Goal: Task Accomplishment & Management: Complete application form

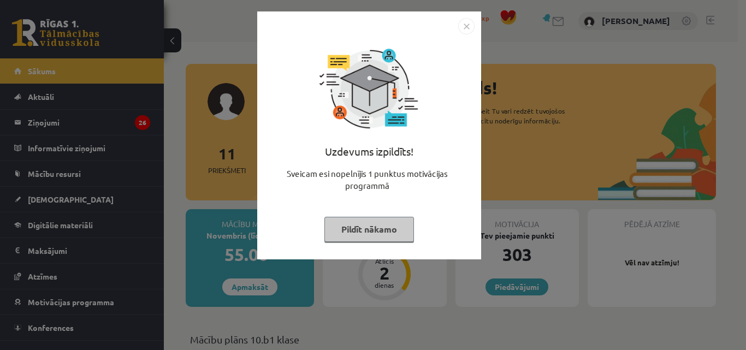
click at [371, 228] on button "Pildīt nākamo" at bounding box center [369, 229] width 90 height 25
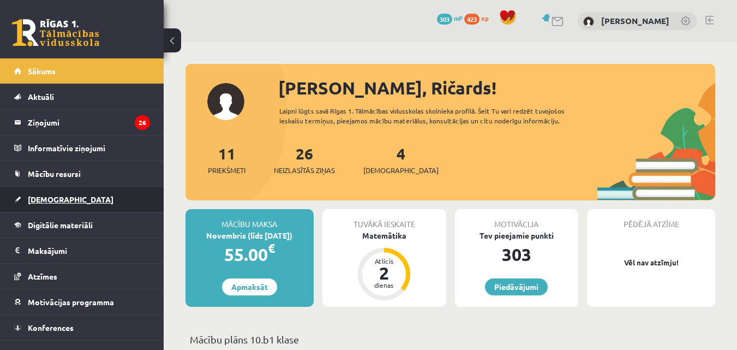
click at [43, 204] on link "[DEMOGRAPHIC_DATA]" at bounding box center [82, 199] width 136 height 25
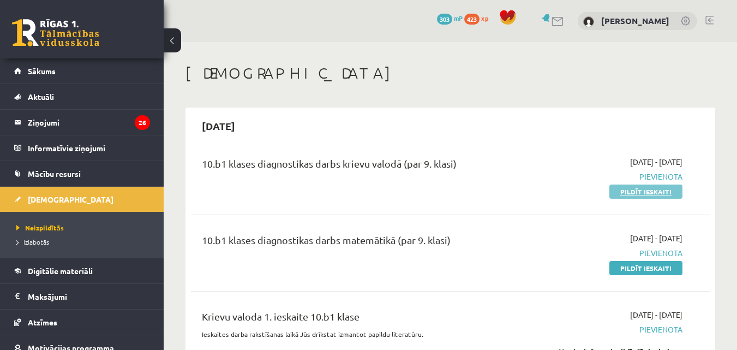
click at [627, 193] on link "Pildīt ieskaiti" at bounding box center [646, 192] width 73 height 14
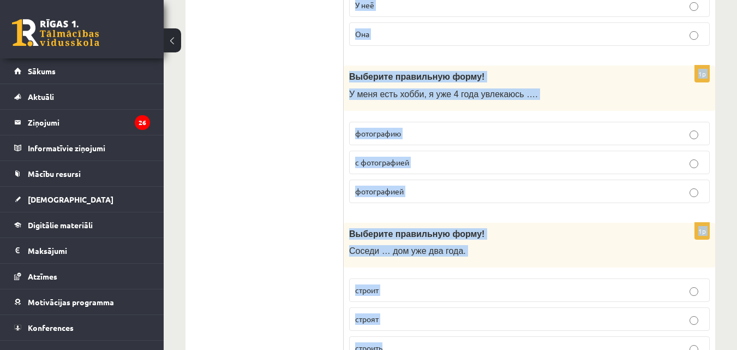
scroll to position [3320, 0]
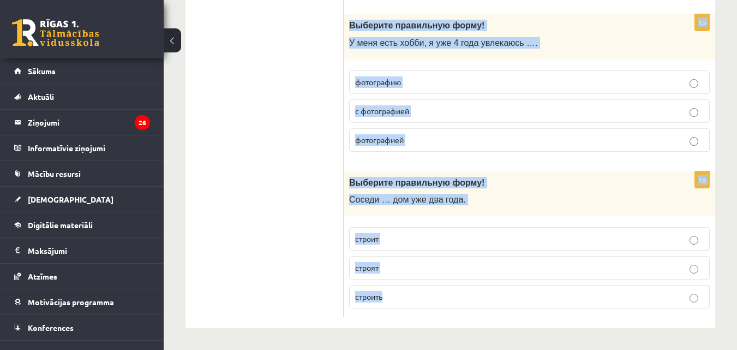
drag, startPoint x: 350, startPoint y: 213, endPoint x: 461, endPoint y: 296, distance: 138.5
copy form "Loremips dolorsitam conse! Adi elit seddoei – te … i utlaboreetdo. magnaal enim…"
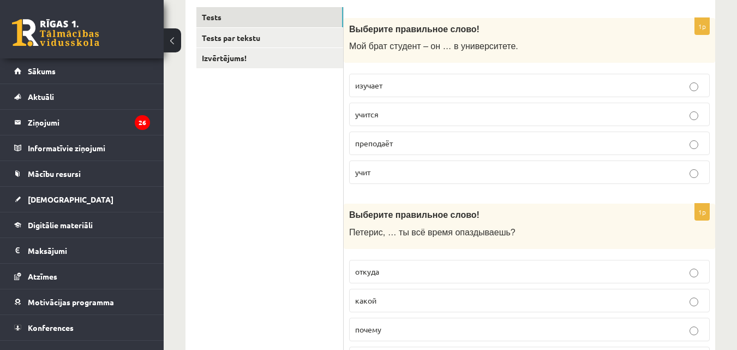
scroll to position [195, 0]
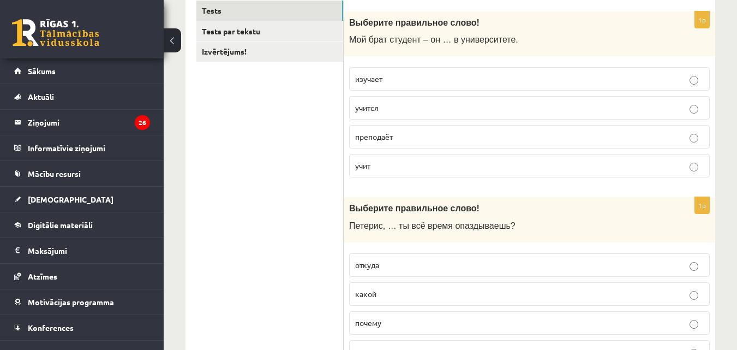
click at [391, 163] on p "учит" at bounding box center [529, 165] width 349 height 11
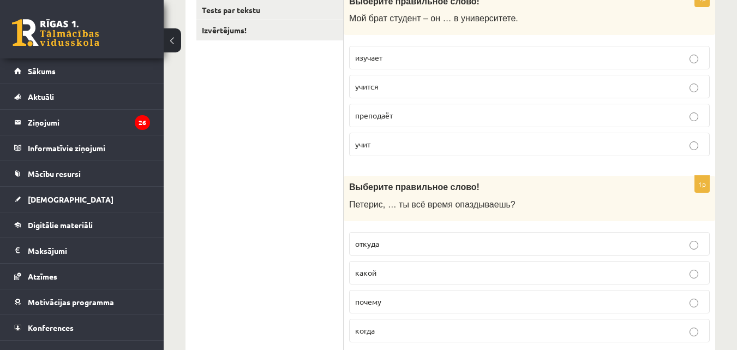
scroll to position [212, 0]
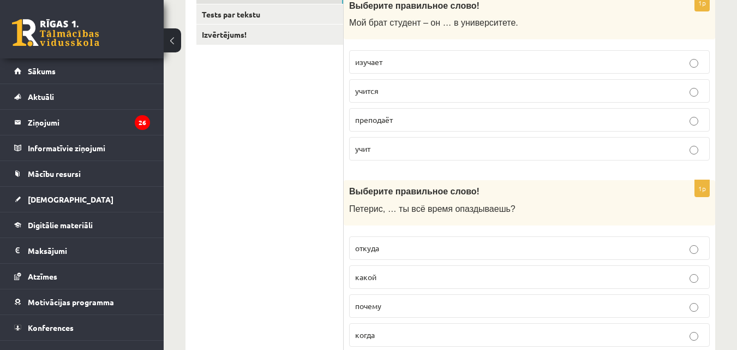
click at [394, 85] on label "учится" at bounding box center [529, 90] width 361 height 23
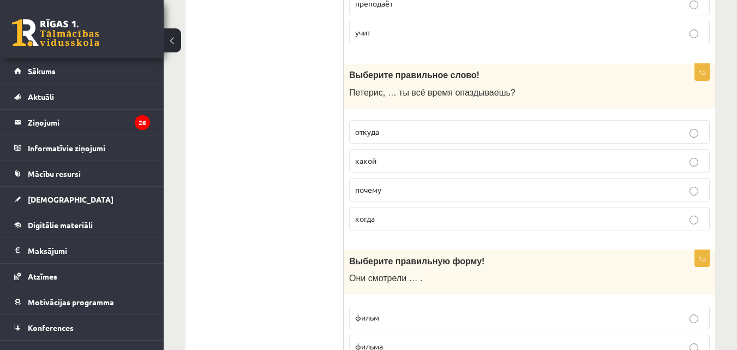
scroll to position [331, 0]
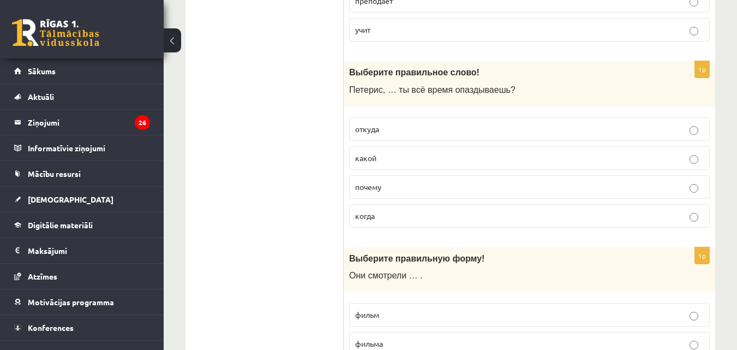
click at [388, 192] on p "почему" at bounding box center [529, 186] width 349 height 11
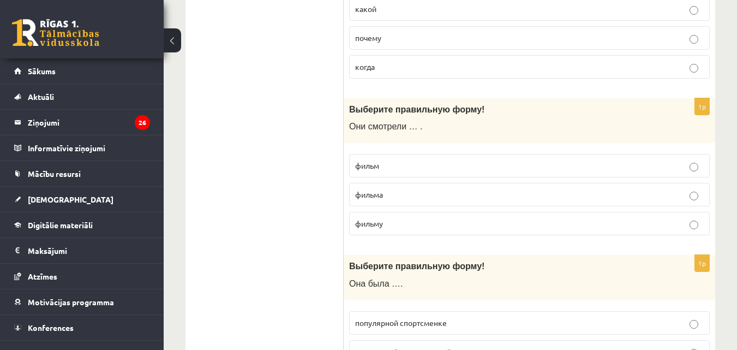
scroll to position [484, 0]
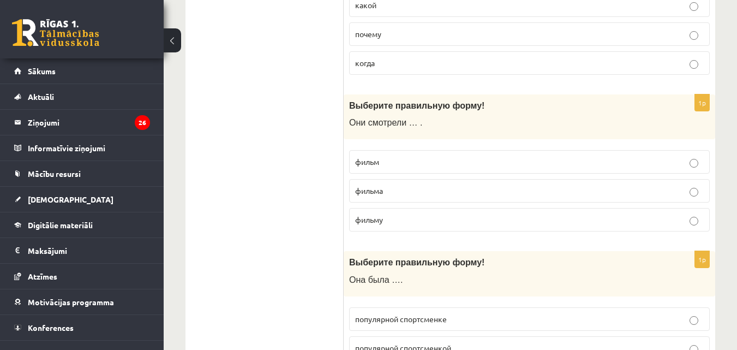
click at [400, 162] on p "фильм" at bounding box center [529, 161] width 349 height 11
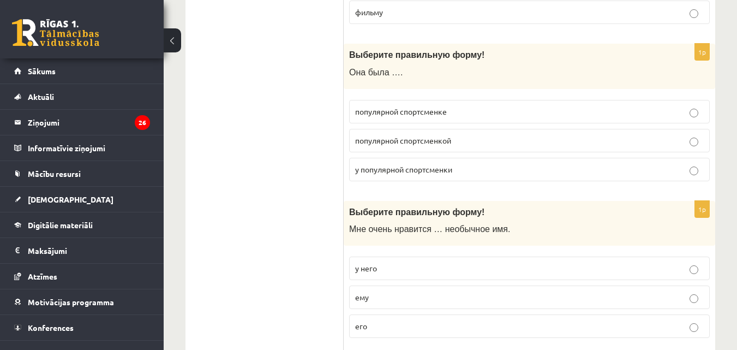
scroll to position [700, 0]
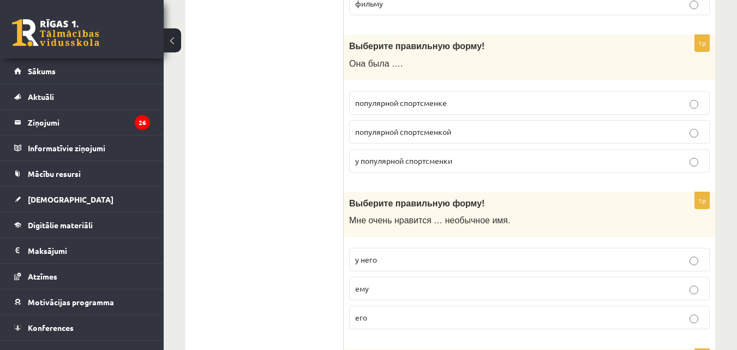
click at [411, 103] on span "популярной спортсменке" at bounding box center [401, 103] width 92 height 10
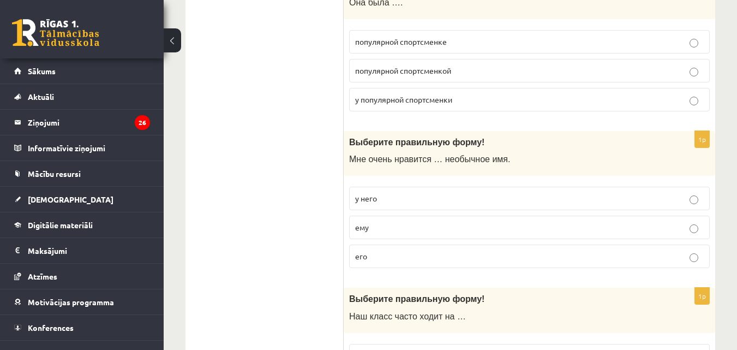
scroll to position [760, 0]
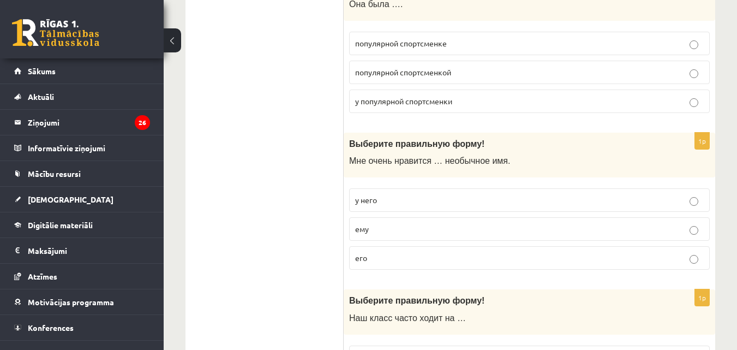
click at [418, 69] on span "популярной спортсменкой" at bounding box center [403, 72] width 96 height 10
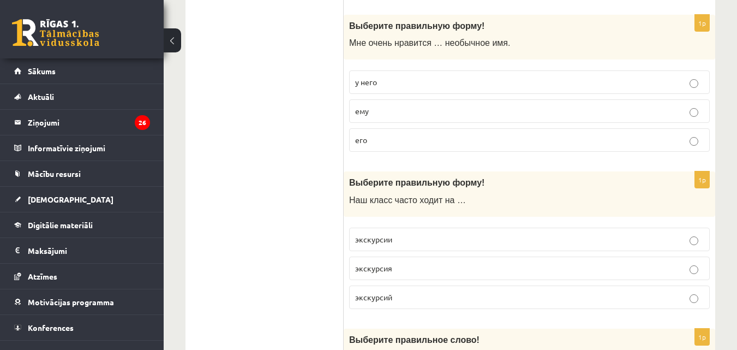
scroll to position [875, 0]
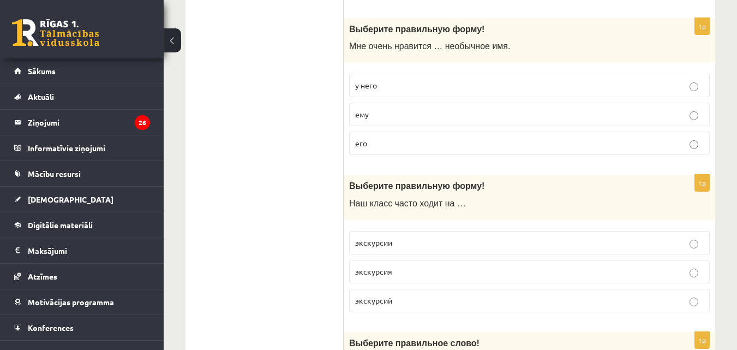
click at [378, 148] on p "его" at bounding box center [529, 143] width 349 height 11
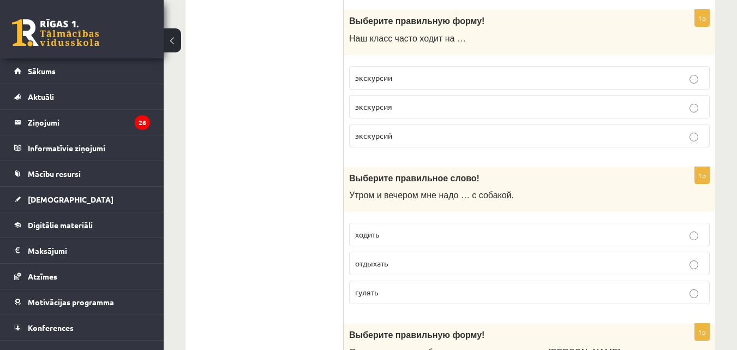
scroll to position [1040, 0]
click at [409, 133] on p "экскурсий" at bounding box center [529, 134] width 349 height 11
click at [423, 69] on label "экскурсии" at bounding box center [529, 76] width 361 height 23
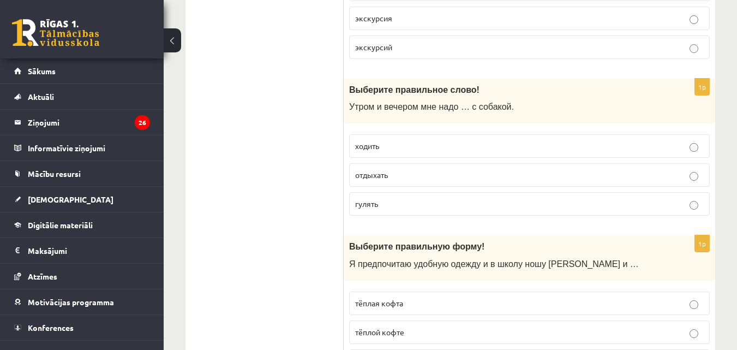
scroll to position [1151, 0]
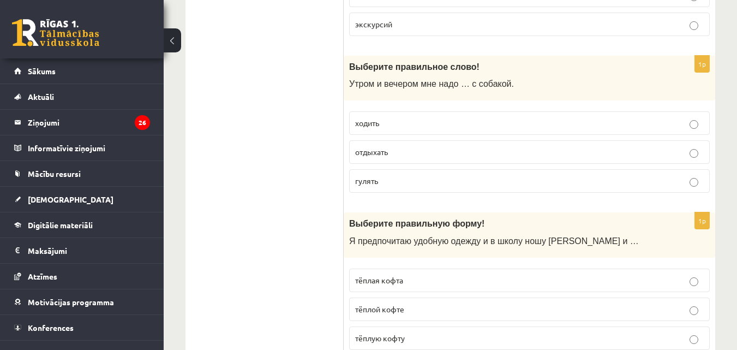
click at [371, 121] on span "ходить" at bounding box center [367, 123] width 24 height 10
click at [367, 181] on span "гулять" at bounding box center [366, 181] width 23 height 10
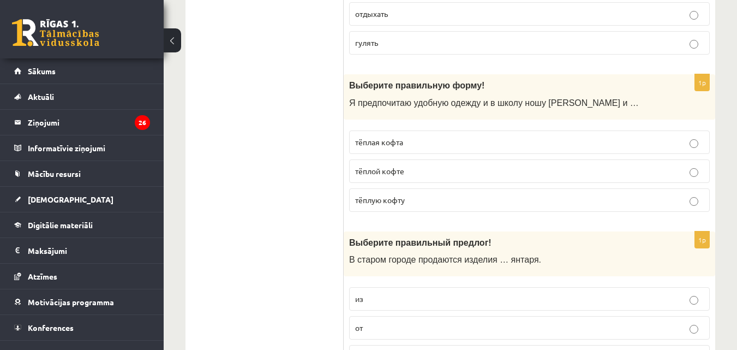
scroll to position [1287, 0]
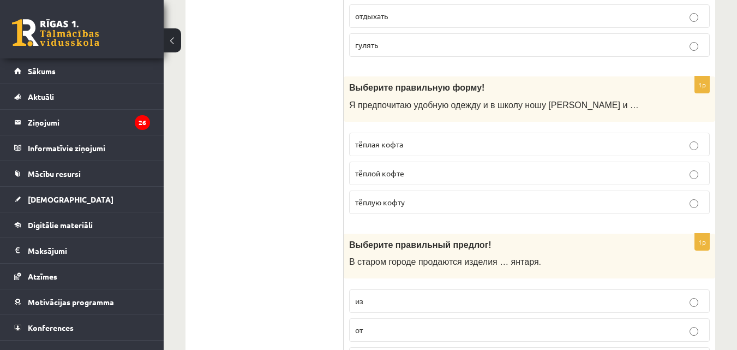
click at [398, 202] on span "тёплую кофту" at bounding box center [380, 202] width 50 height 10
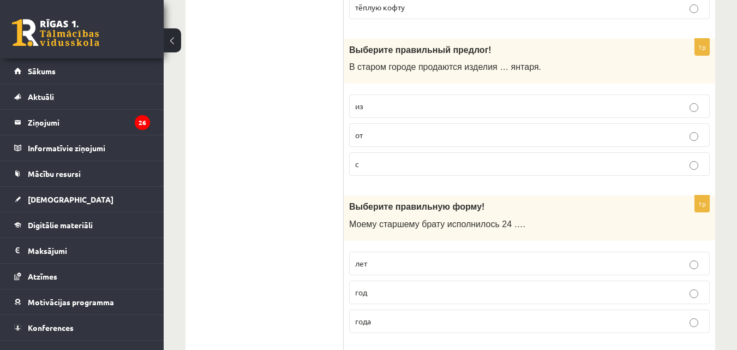
scroll to position [1482, 0]
click at [375, 106] on p "из" at bounding box center [529, 105] width 349 height 11
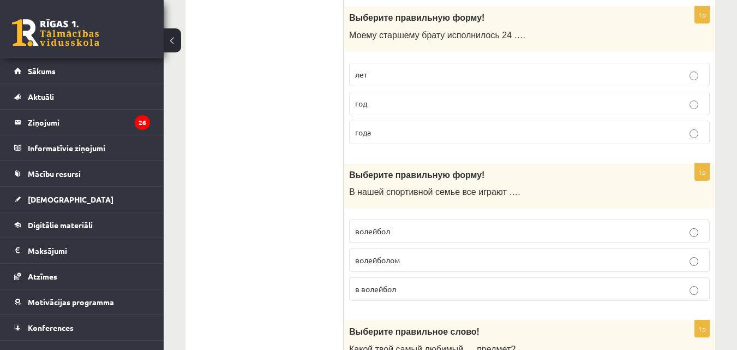
scroll to position [1677, 0]
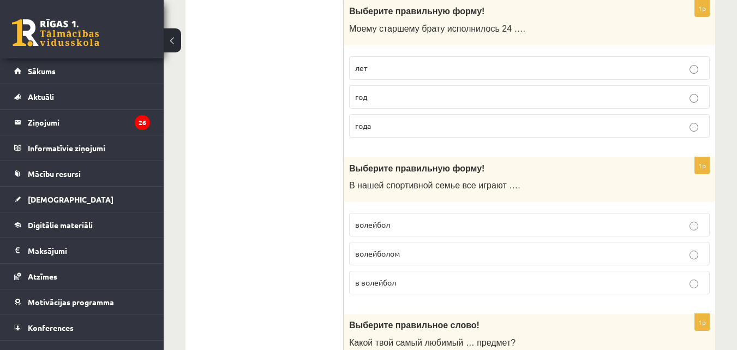
click at [376, 66] on p "лет" at bounding box center [529, 67] width 349 height 11
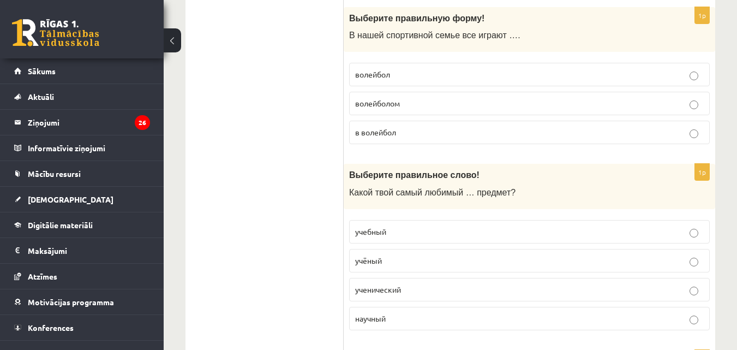
scroll to position [1839, 0]
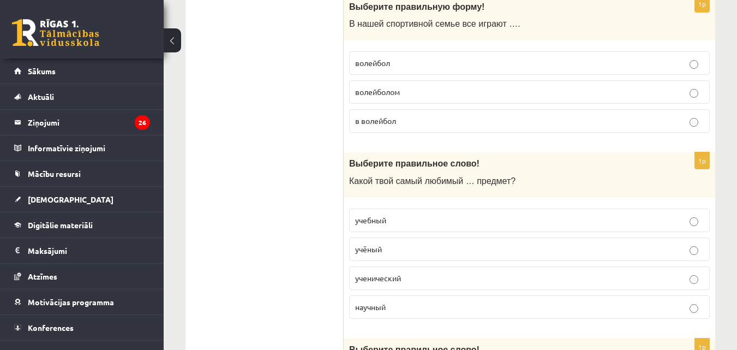
click at [374, 120] on span "в волейбол" at bounding box center [375, 121] width 41 height 10
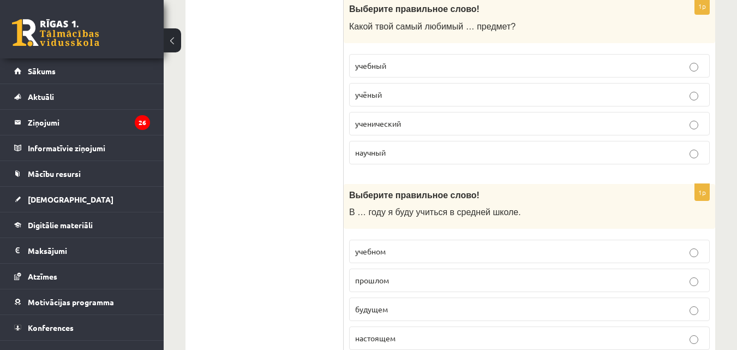
scroll to position [1996, 0]
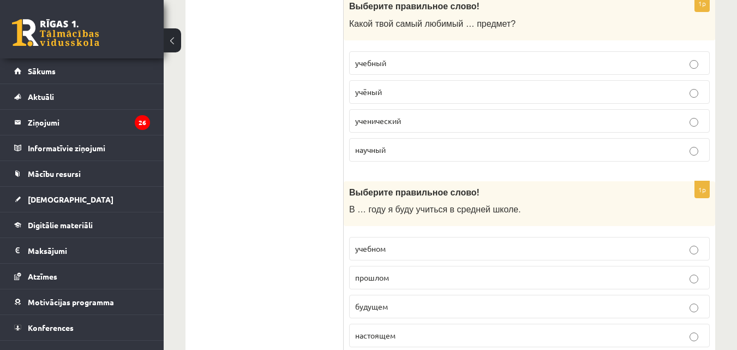
click at [421, 61] on p "учебный" at bounding box center [529, 62] width 349 height 11
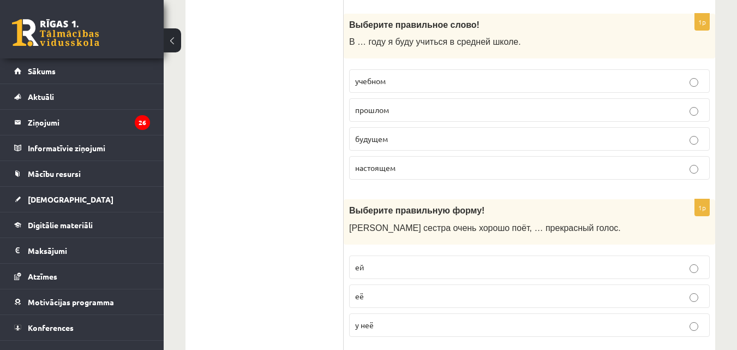
scroll to position [2166, 0]
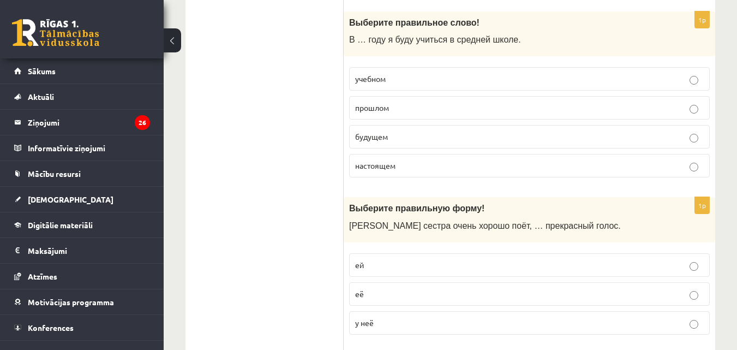
click at [402, 142] on p "будущем" at bounding box center [529, 136] width 349 height 11
click at [405, 280] on fieldset "ей её у неё" at bounding box center [529, 293] width 361 height 90
click at [416, 260] on p "ей" at bounding box center [529, 264] width 349 height 11
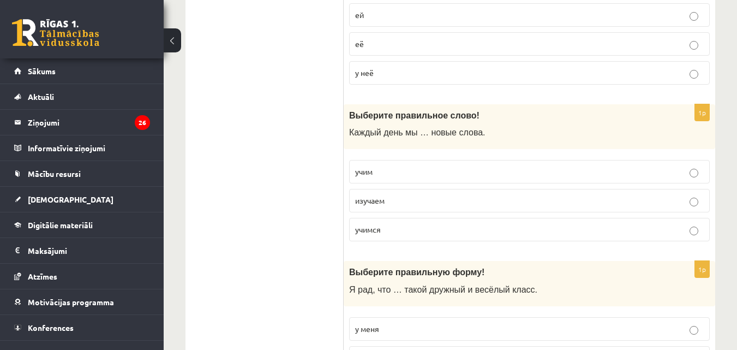
scroll to position [2416, 0]
click at [422, 233] on p "учимся" at bounding box center [529, 228] width 349 height 11
click at [407, 325] on p "у меня" at bounding box center [529, 328] width 349 height 11
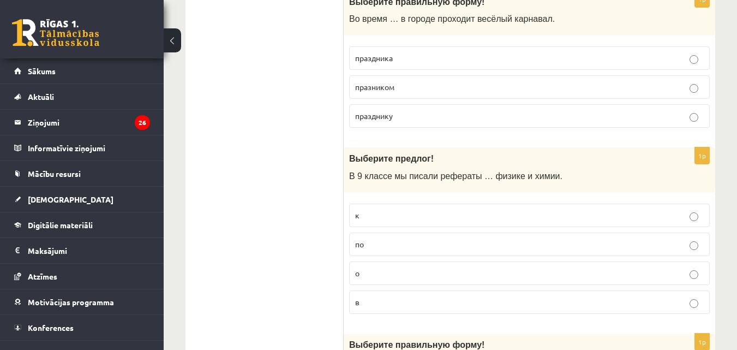
scroll to position [2845, 0]
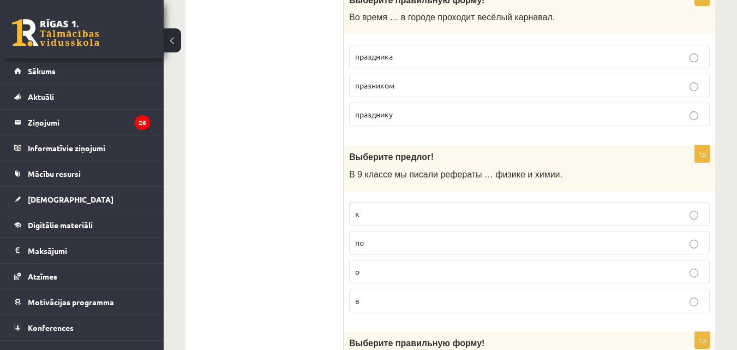
click at [420, 275] on p "о" at bounding box center [529, 271] width 349 height 11
click at [458, 98] on fieldset "праздника празником празднику" at bounding box center [529, 84] width 361 height 90
click at [462, 87] on p "празником" at bounding box center [529, 85] width 349 height 11
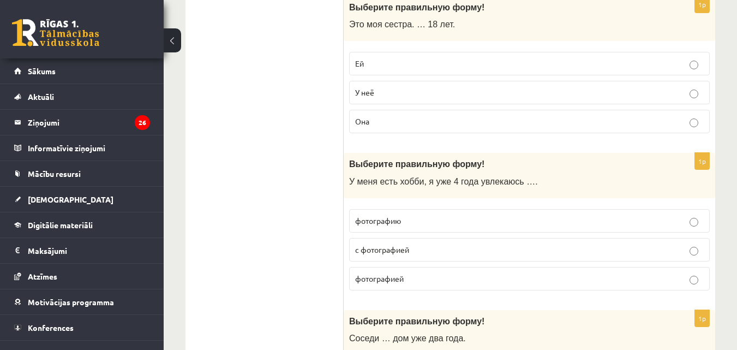
click at [462, 87] on p "У неё" at bounding box center [529, 92] width 349 height 11
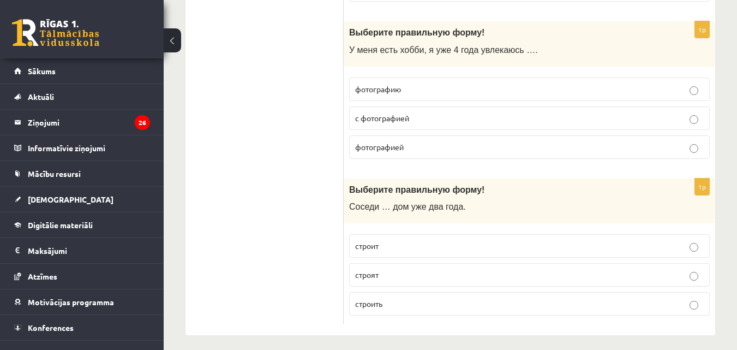
click at [462, 87] on p "фотографию" at bounding box center [529, 89] width 349 height 11
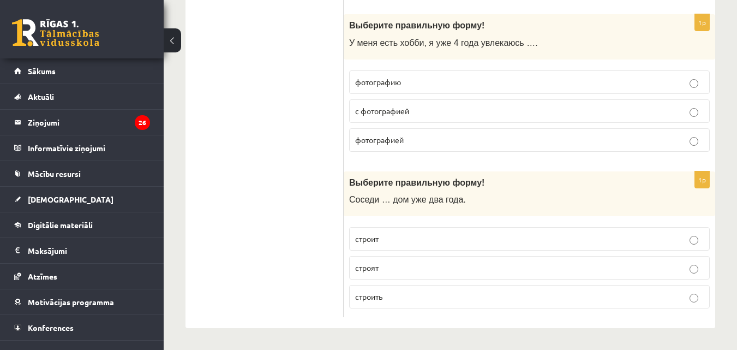
click at [472, 250] on label "строит" at bounding box center [529, 238] width 361 height 23
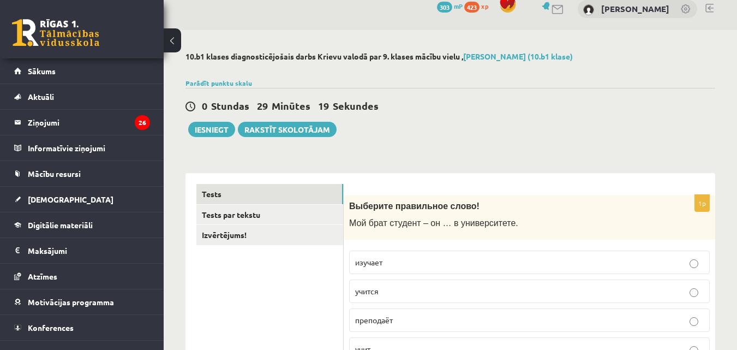
scroll to position [0, 0]
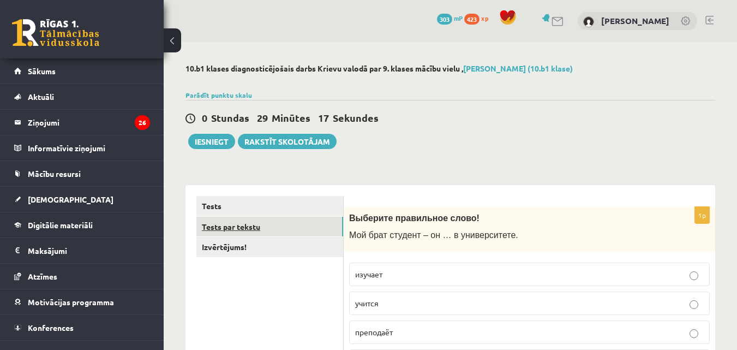
click at [243, 224] on link "Tests par tekstu" at bounding box center [270, 227] width 147 height 20
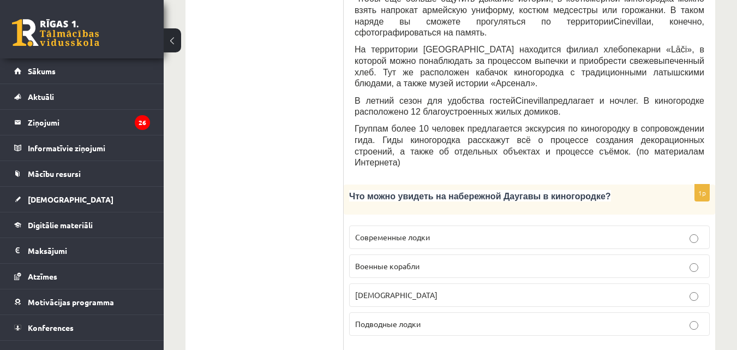
scroll to position [492, 0]
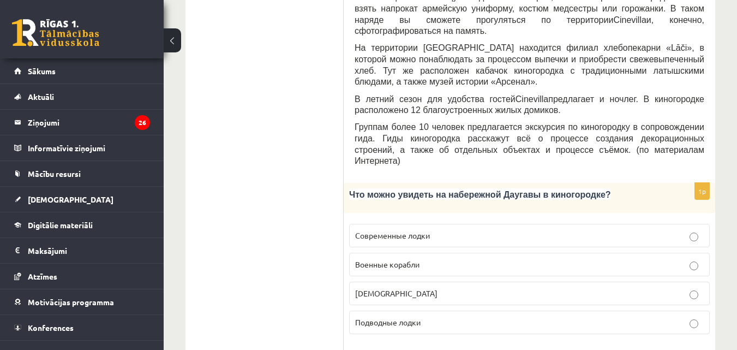
click at [366, 317] on span "Подводные лодки" at bounding box center [388, 322] width 66 height 10
click at [399, 282] on label "[DEMOGRAPHIC_DATA]" at bounding box center [529, 293] width 361 height 23
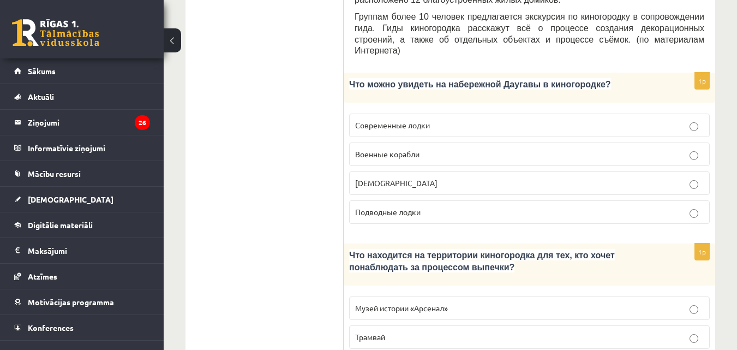
click at [400, 325] on label "Трамвай" at bounding box center [529, 336] width 361 height 23
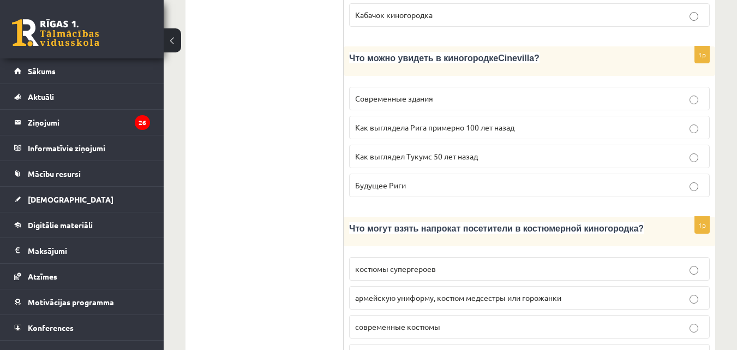
scroll to position [1016, 0]
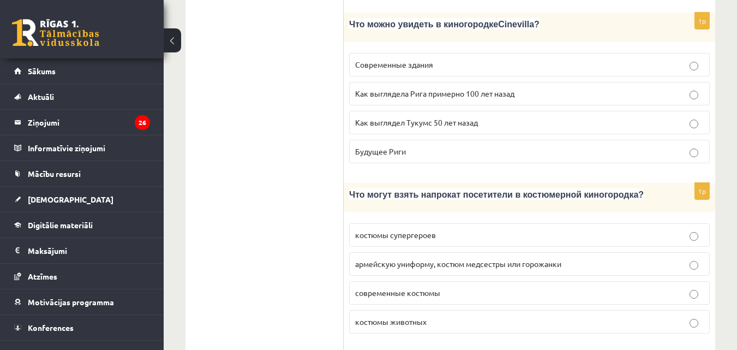
click at [400, 316] on p "костюмы животных" at bounding box center [529, 321] width 349 height 11
click at [475, 82] on label "Как выглядела Рига примерно 100 лет назад" at bounding box center [529, 93] width 361 height 23
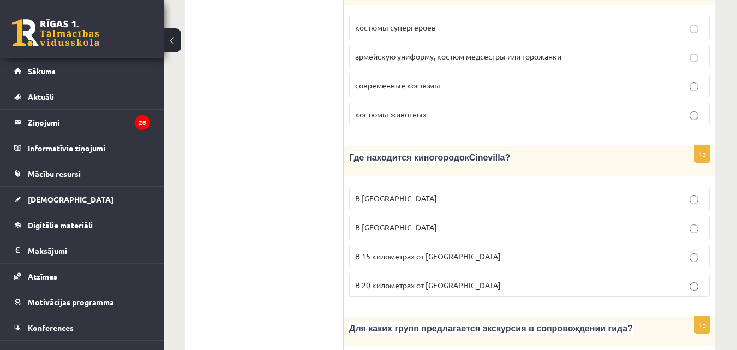
scroll to position [1224, 0]
click at [481, 215] on label "В [GEOGRAPHIC_DATA]" at bounding box center [529, 226] width 361 height 23
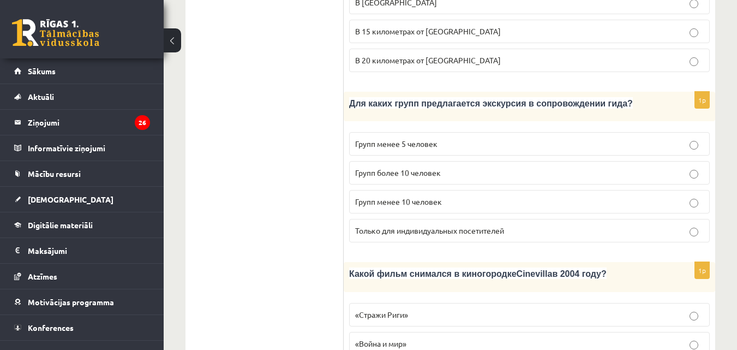
scroll to position [1449, 0]
click at [481, 225] on span "Только для индивидуальных посетителей" at bounding box center [429, 230] width 149 height 10
click at [494, 189] on label "Групп менее 10 человек" at bounding box center [529, 200] width 361 height 23
click at [475, 302] on label "«Стражи Риги»" at bounding box center [529, 313] width 361 height 23
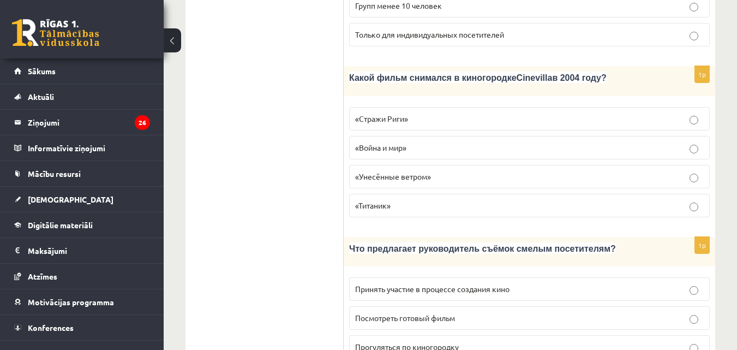
click at [475, 306] on label "Посмотреть готовый фильм" at bounding box center [529, 317] width 361 height 23
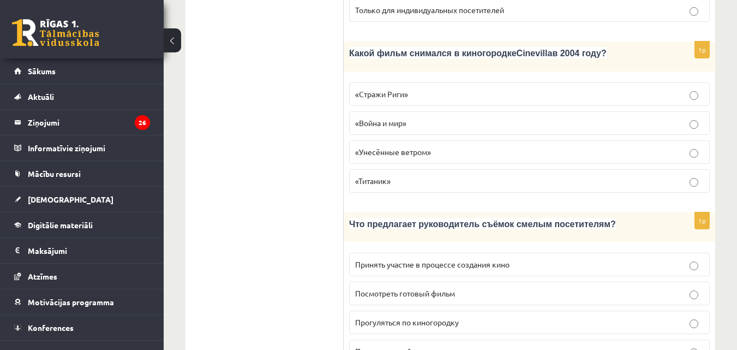
scroll to position [0, 0]
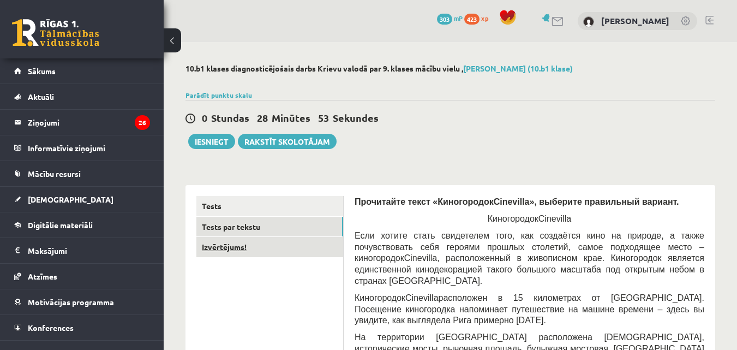
click at [277, 246] on link "Izvērtējums!" at bounding box center [270, 247] width 147 height 20
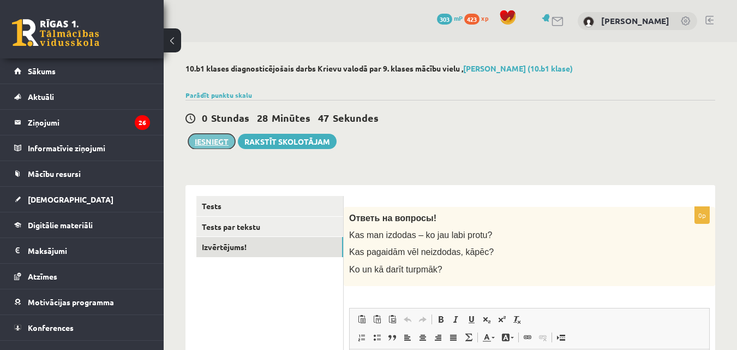
click at [205, 144] on button "Iesniegt" at bounding box center [211, 141] width 47 height 15
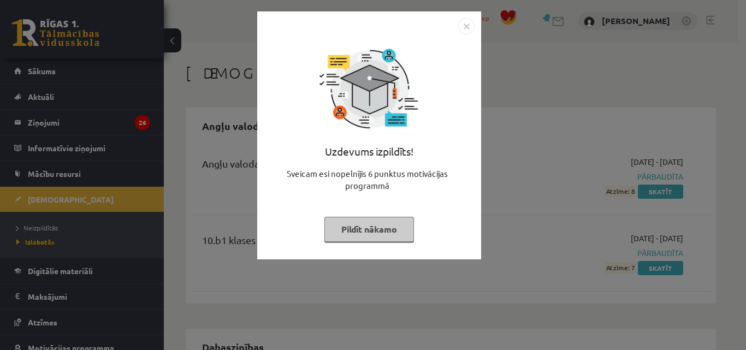
click at [466, 26] on img "Close" at bounding box center [466, 26] width 16 height 16
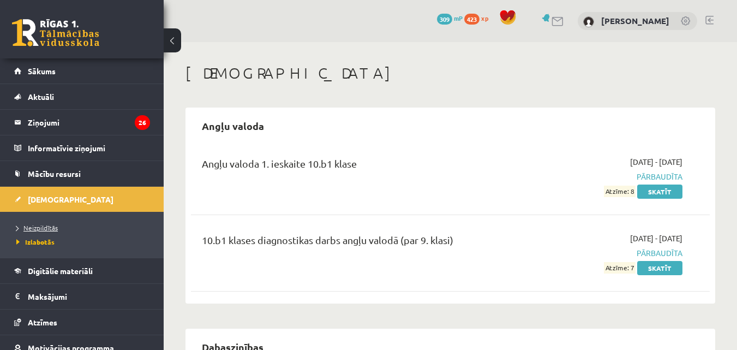
click at [42, 232] on link "Neizpildītās" at bounding box center [84, 228] width 136 height 10
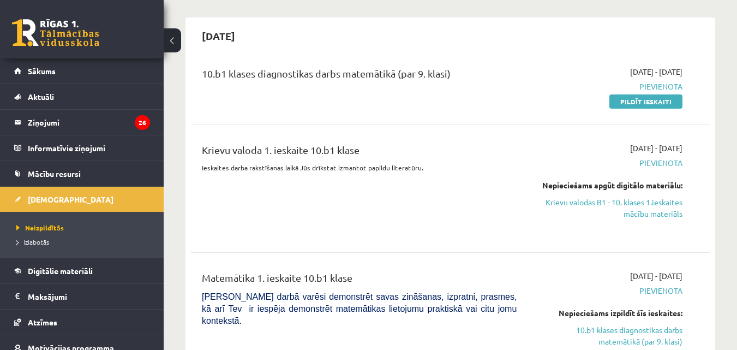
scroll to position [89, 0]
